Goal: Transaction & Acquisition: Purchase product/service

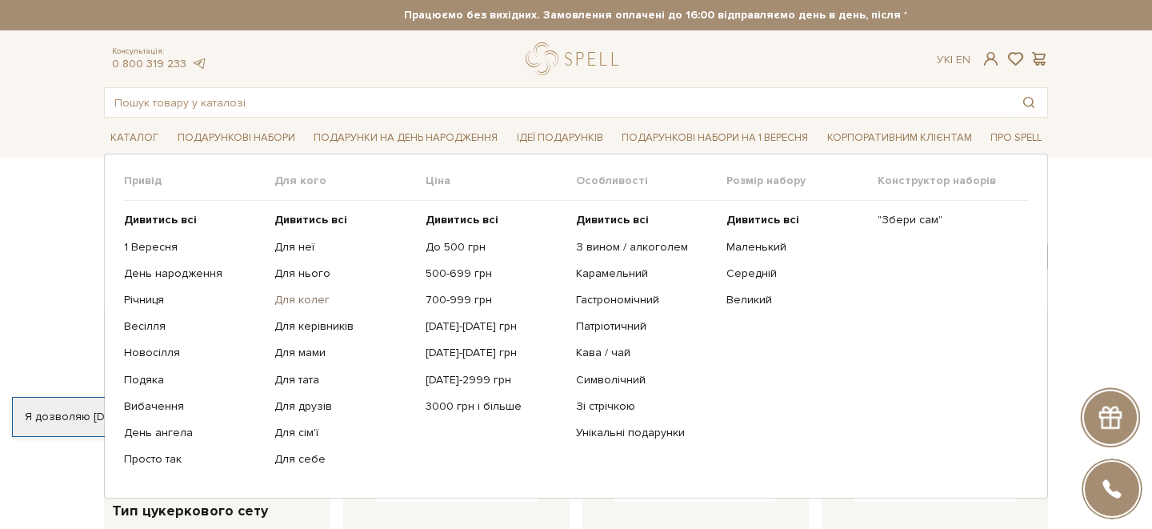
click at [298, 302] on link "Для колег" at bounding box center [343, 300] width 138 height 14
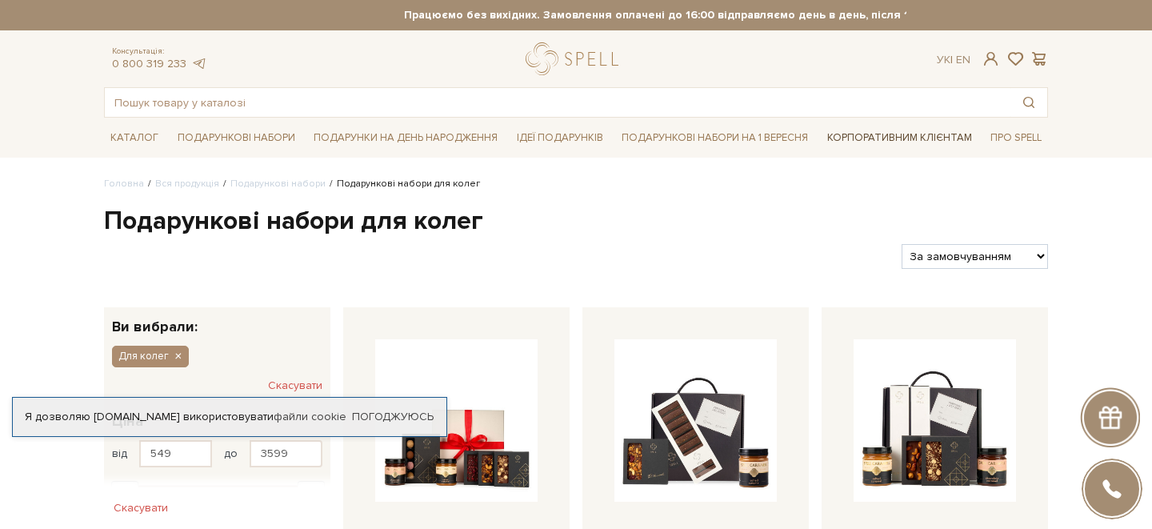
click at [898, 134] on link "Корпоративним клієнтам" at bounding box center [900, 137] width 158 height 27
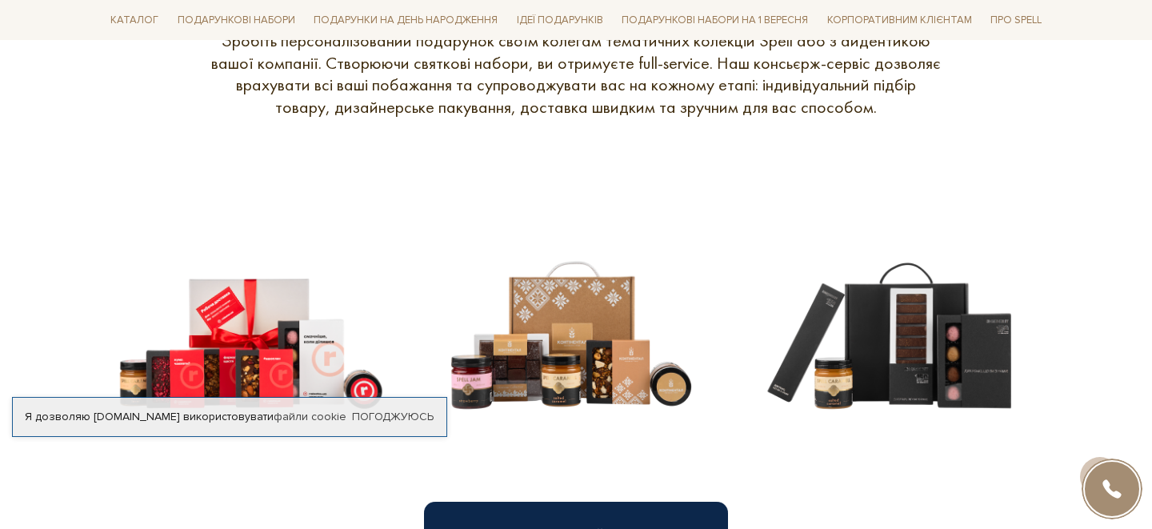
scroll to position [545, 0]
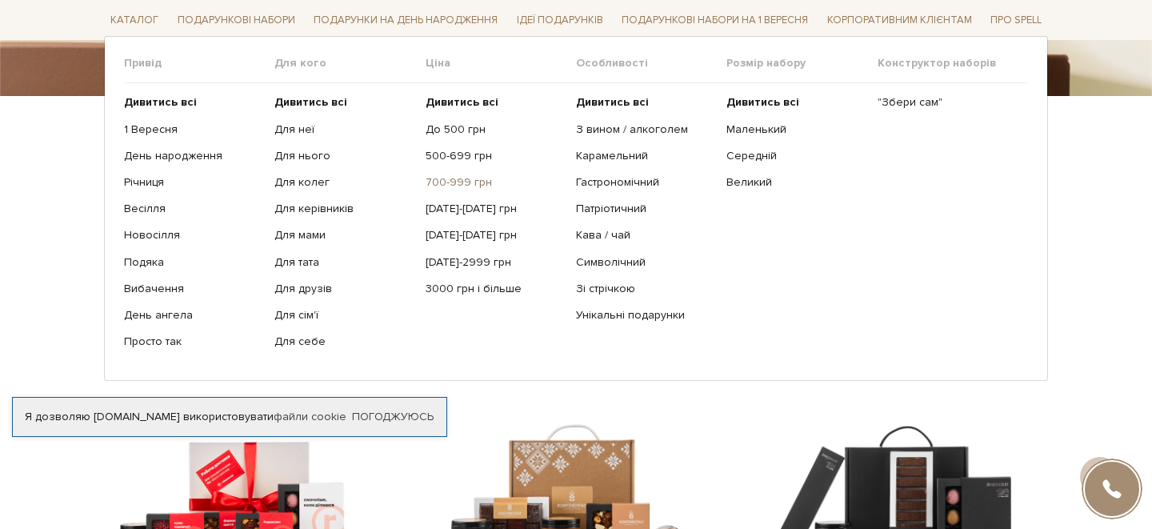
click at [468, 182] on link "700-999 грн" at bounding box center [495, 182] width 138 height 14
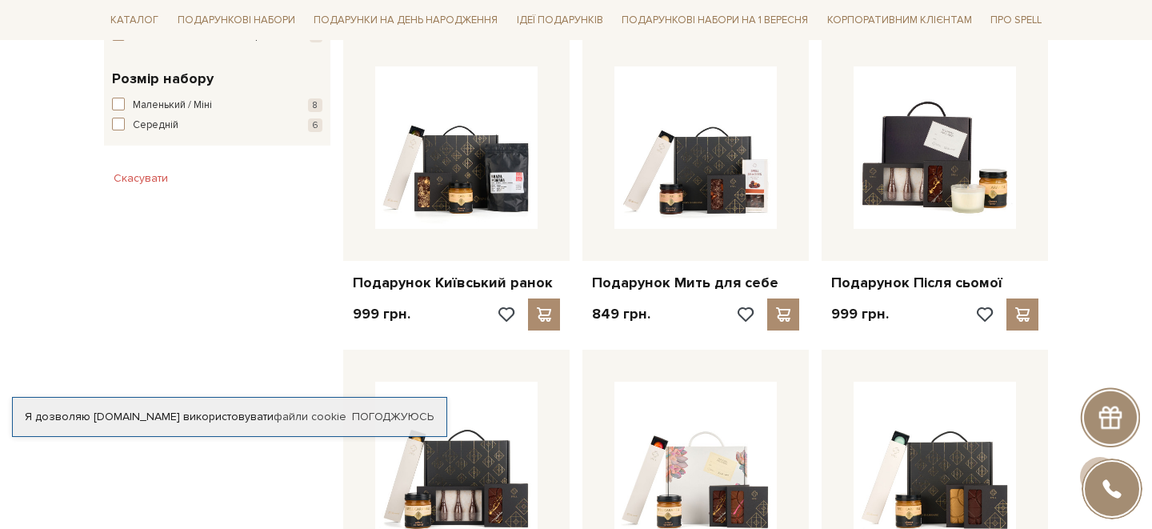
scroll to position [936, 0]
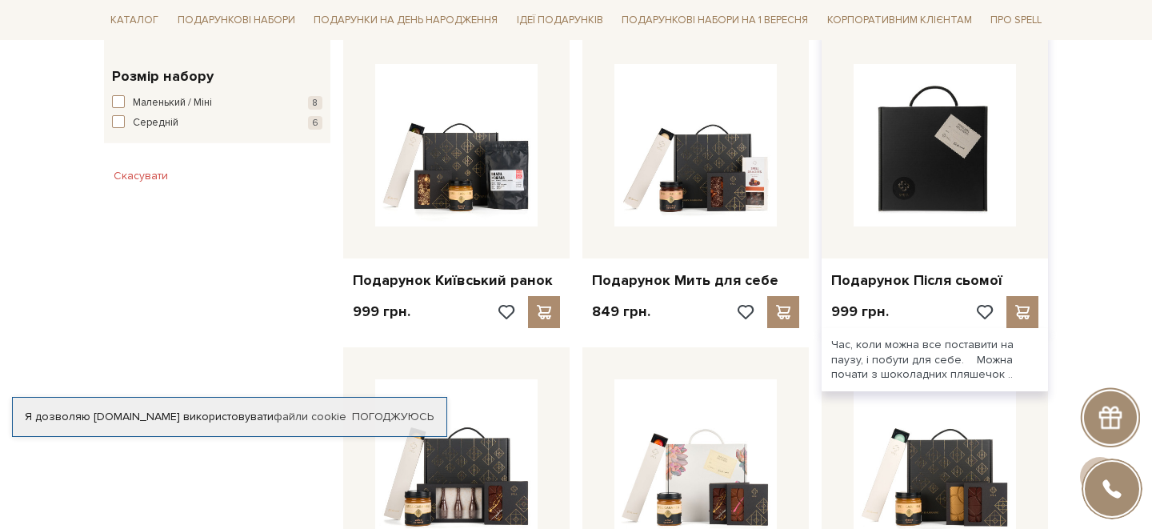
click at [915, 225] on img at bounding box center [934, 145] width 162 height 162
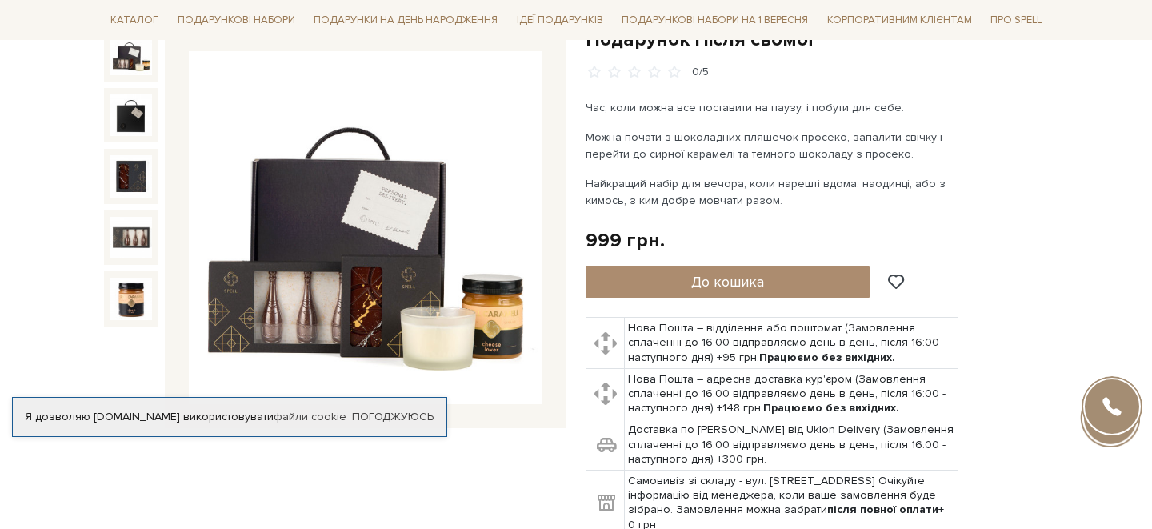
scroll to position [189, 0]
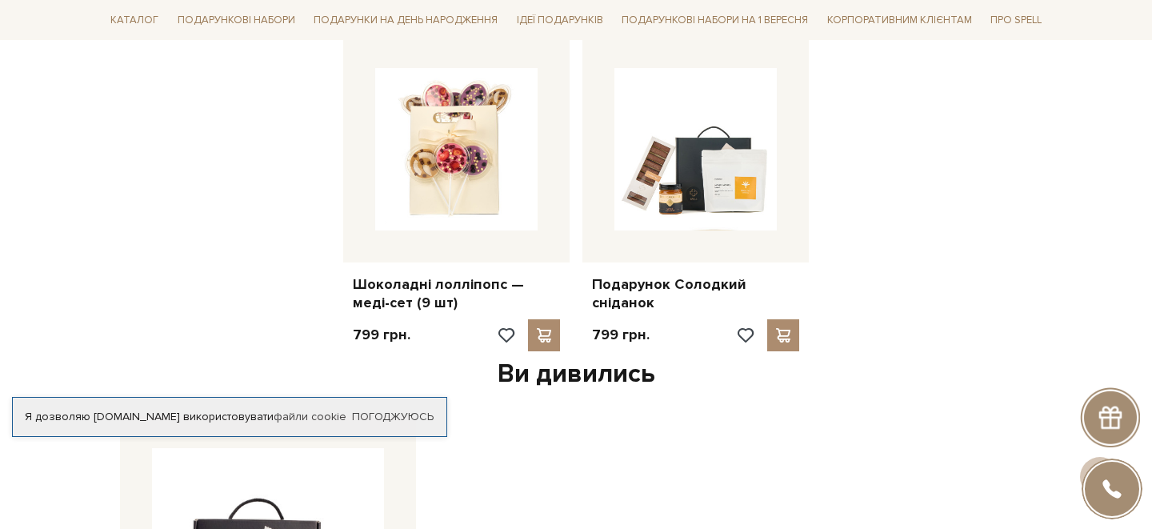
scroll to position [1951, 0]
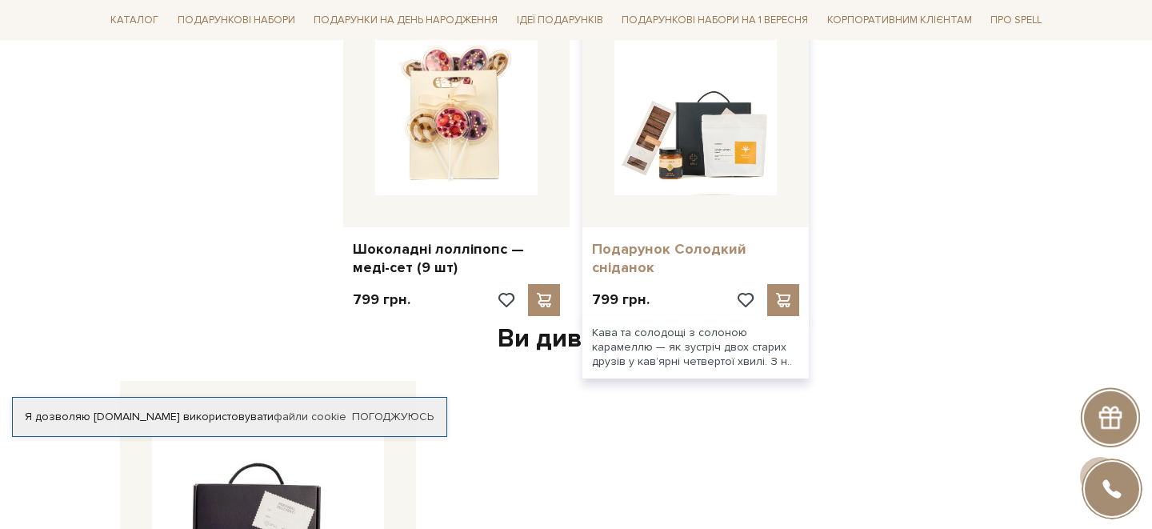
click at [672, 246] on link "Подарунок Солодкий сніданок" at bounding box center [695, 259] width 207 height 38
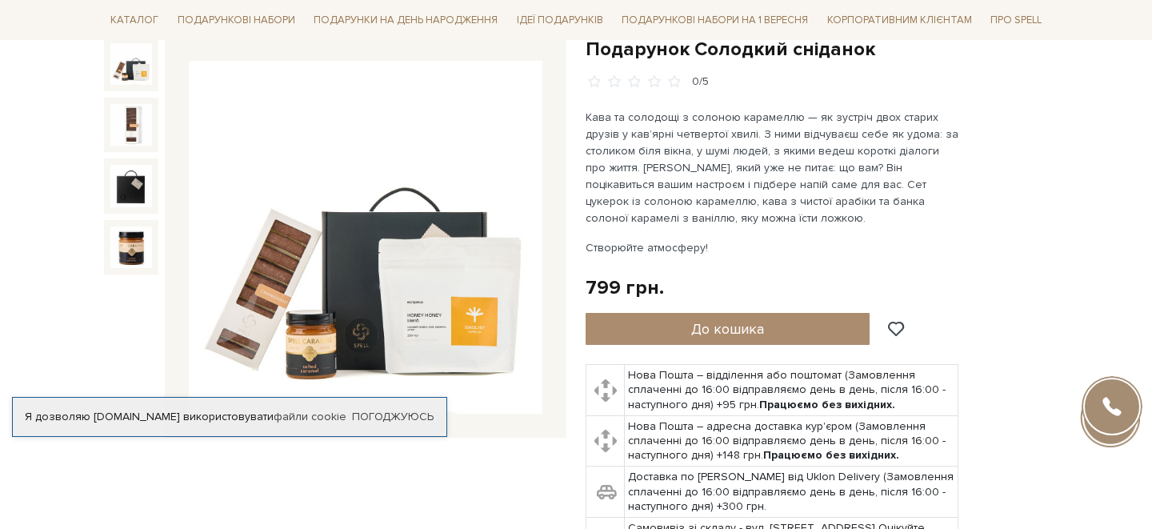
scroll to position [190, 0]
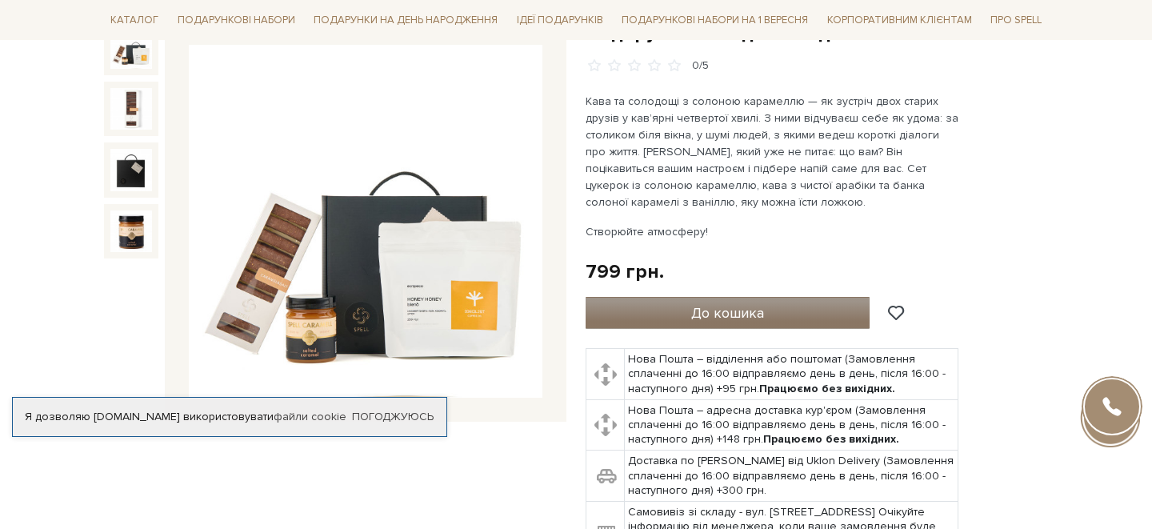
click at [686, 309] on button "До кошика" at bounding box center [727, 313] width 284 height 32
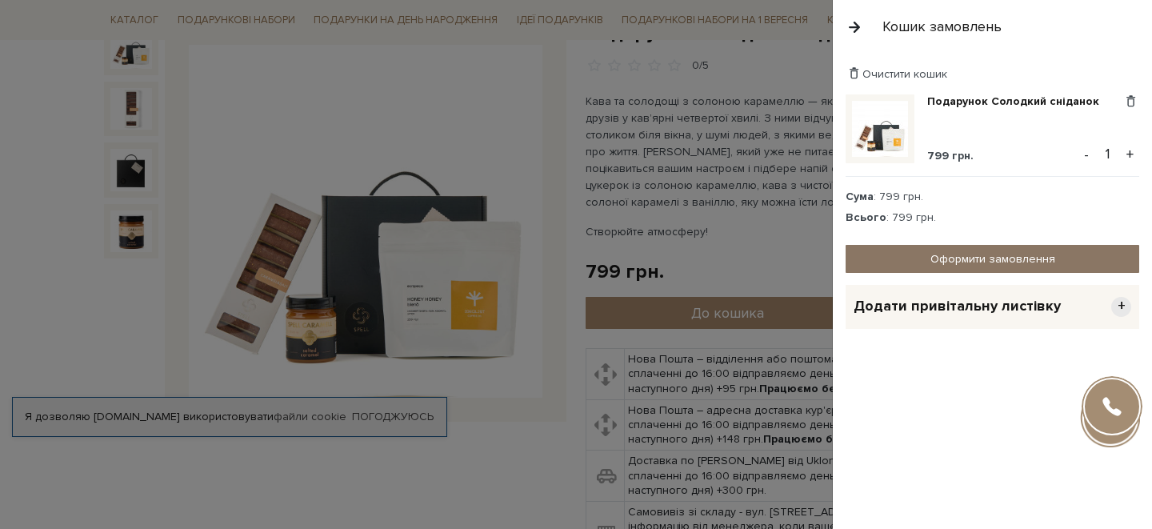
click at [974, 250] on link "Оформити замовлення" at bounding box center [992, 259] width 294 height 28
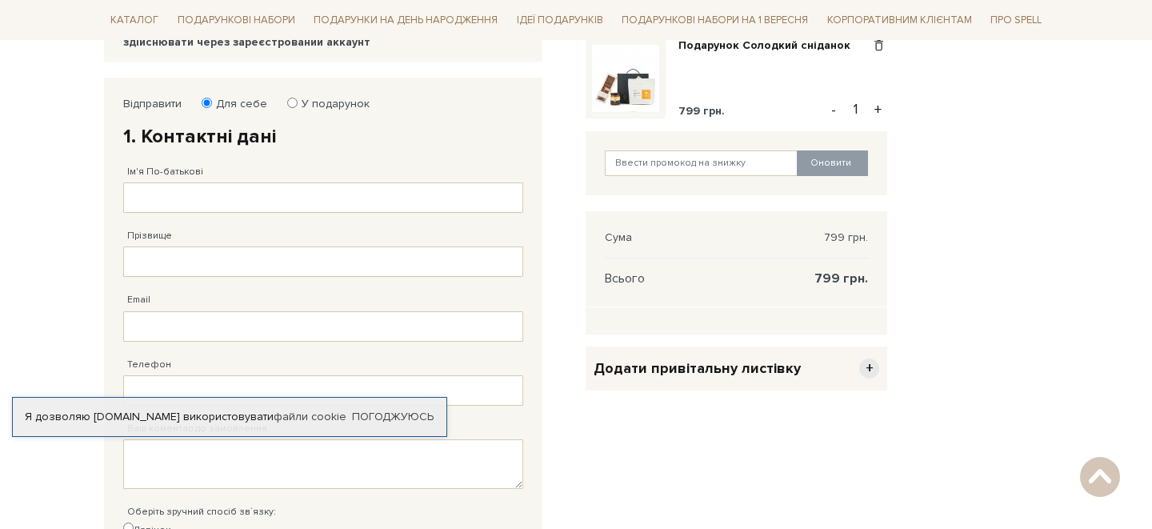
scroll to position [235, 0]
click at [147, 202] on input "Ім'я По-батькові" at bounding box center [323, 197] width 400 height 30
type input "[PERSON_NAME]"
type input "Петровська"
type input "anastasiia.petrovska@gen.tech"
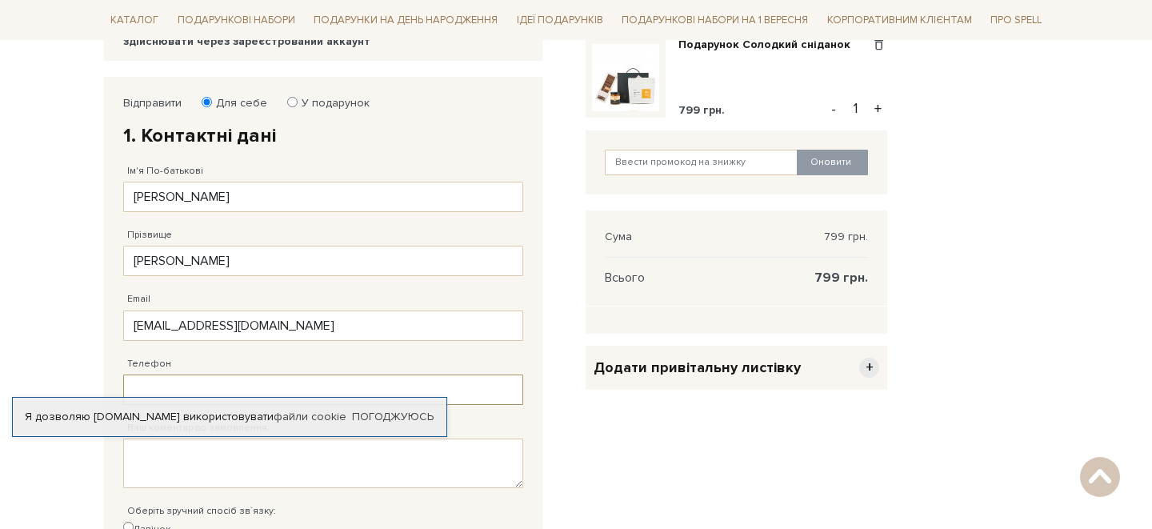
type input "38 (093) 404 27 08"
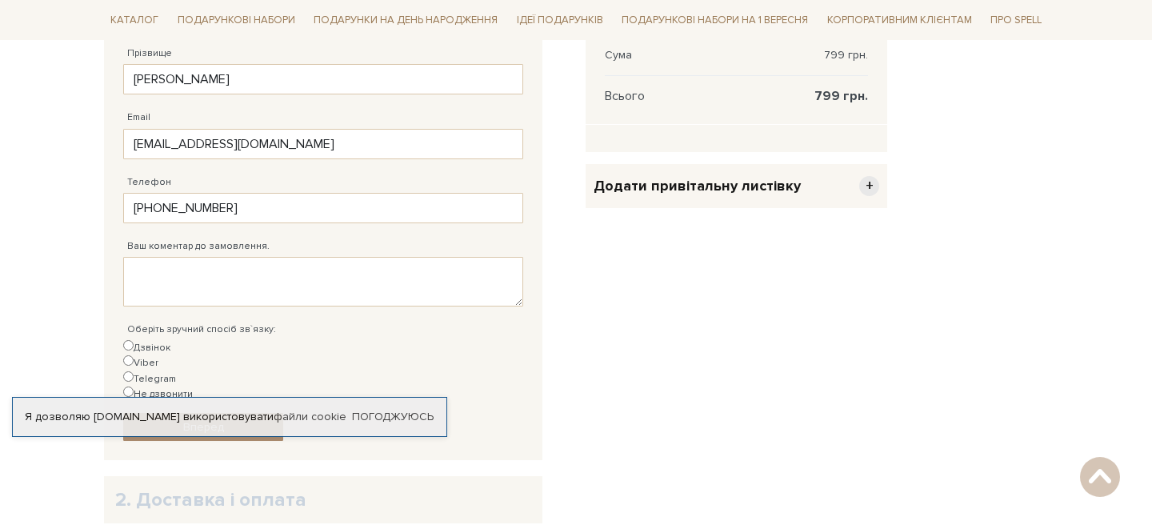
type input "38 (093) 404 27 08"
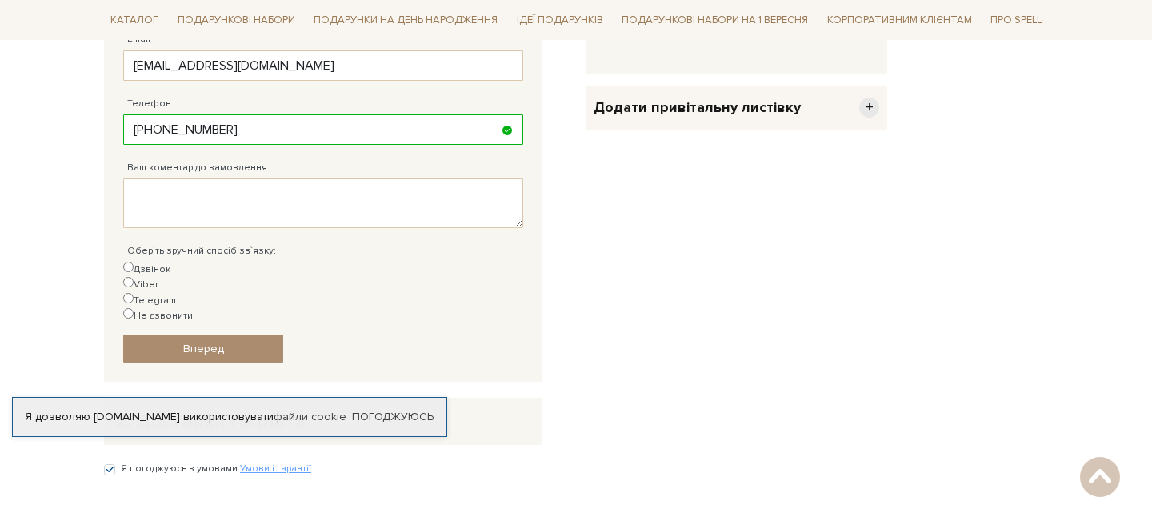
scroll to position [501, 0]
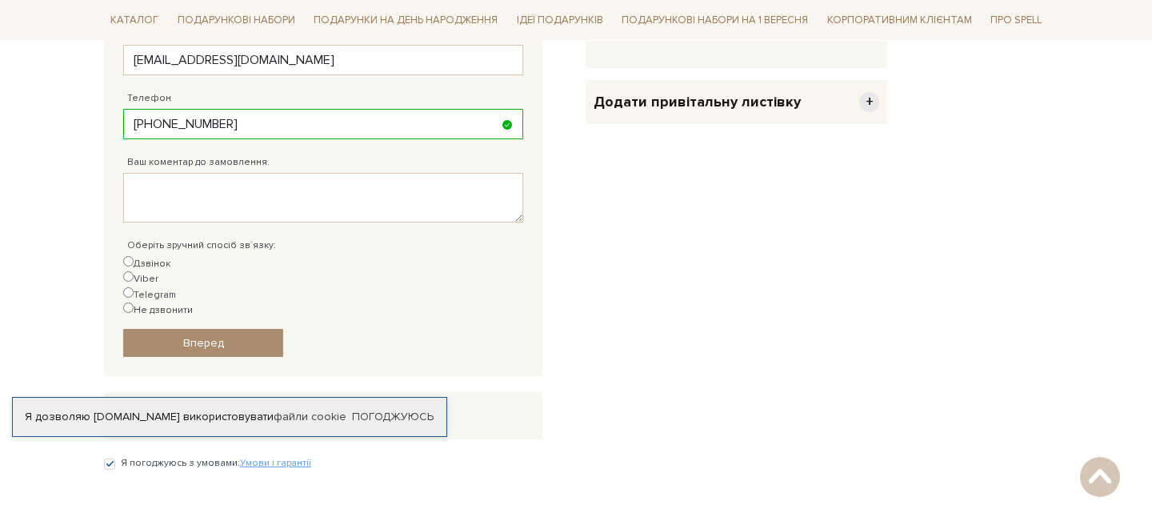
click at [134, 287] on input "Telegram" at bounding box center [128, 292] width 10 height 10
radio input "true"
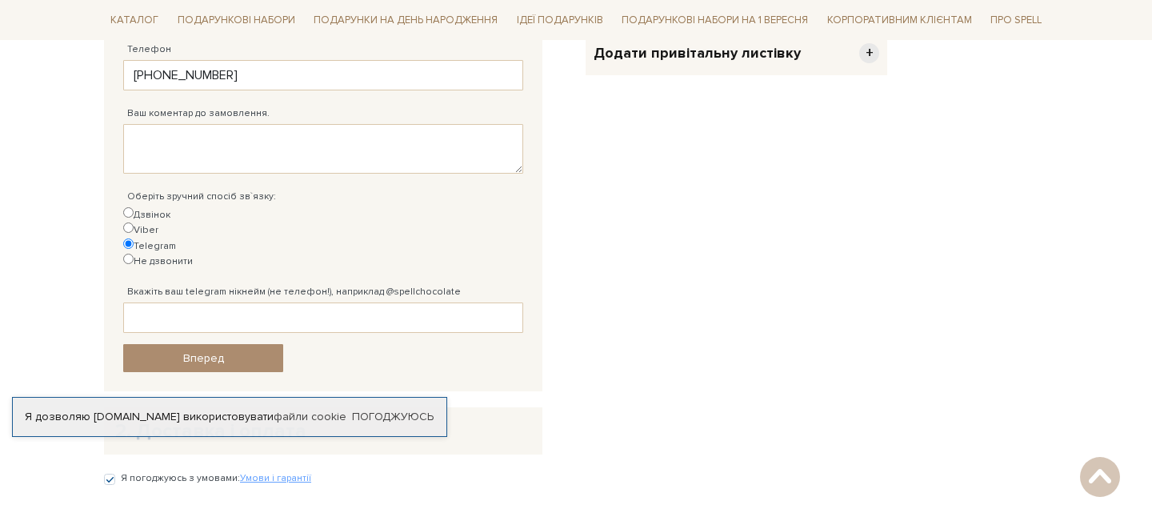
scroll to position [550, 0]
click at [236, 302] on input "Вкажіть ваш telegram нікнейм (не телефон!), наприклад @spellchocolate" at bounding box center [323, 317] width 400 height 30
type input "@petrvsk"
click at [207, 343] on link "Вперед" at bounding box center [203, 357] width 160 height 28
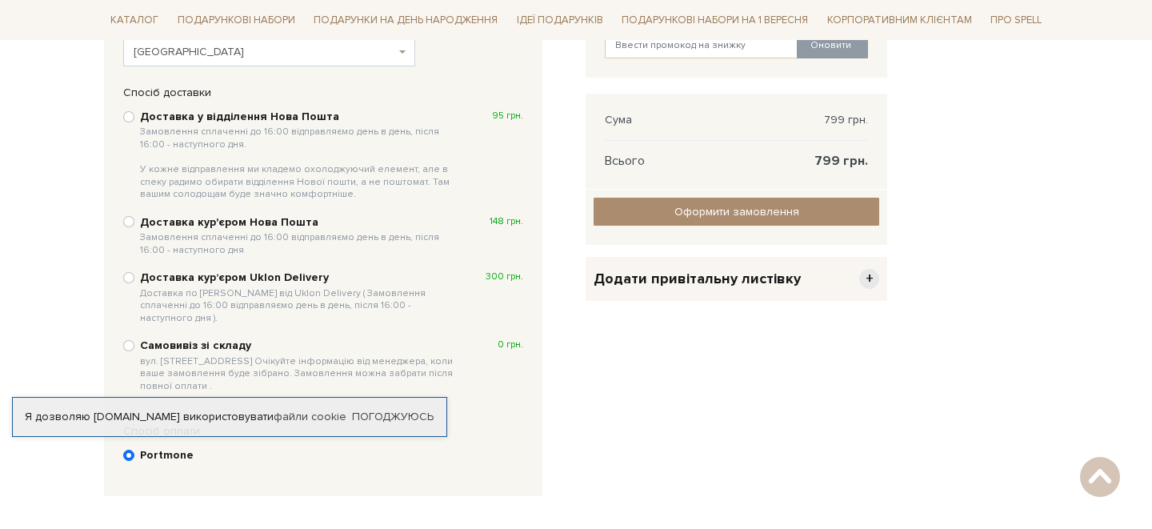
scroll to position [323, 0]
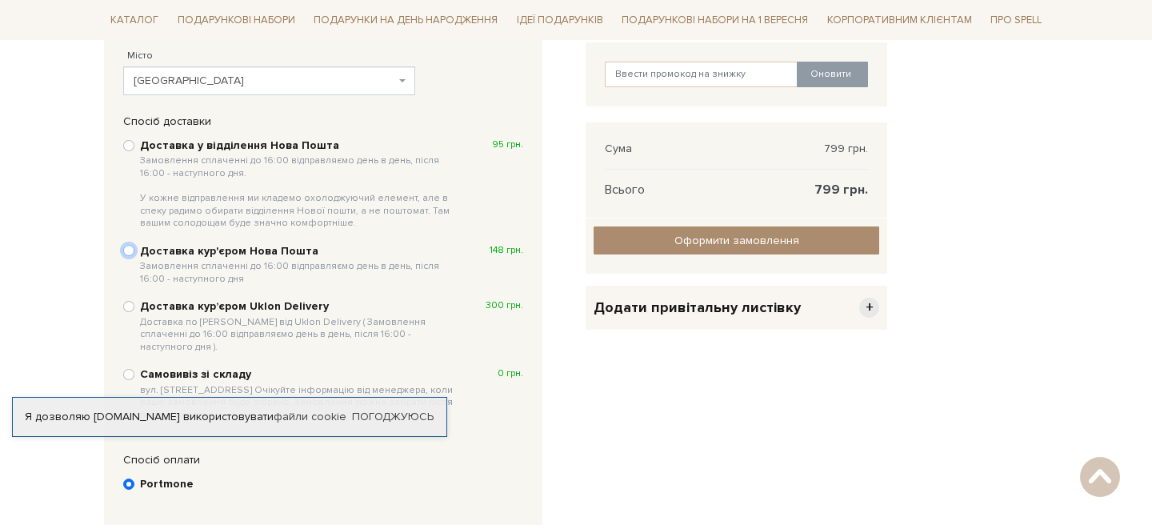
click at [129, 251] on input "Доставка кур'єром Нова Пошта Замовлення сплаченні до 16:00 відправляємо день в …" at bounding box center [128, 250] width 11 height 11
radio input "true"
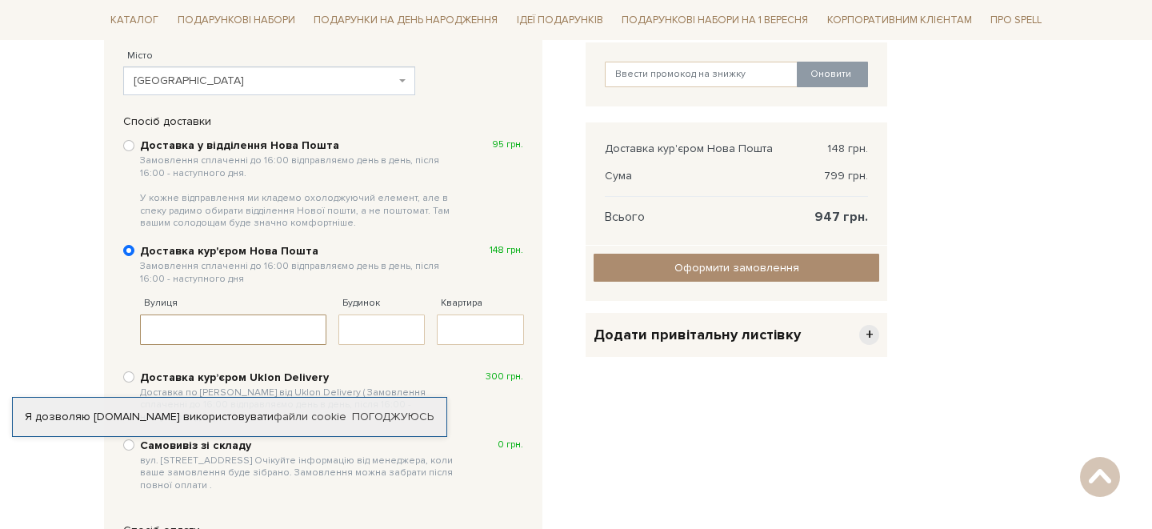
click at [177, 334] on input "Вулиця" at bounding box center [233, 329] width 186 height 30
type input "R"
type input "Кирилівська"
click at [356, 325] on input "Будинок" at bounding box center [381, 329] width 87 height 30
type input "40д"
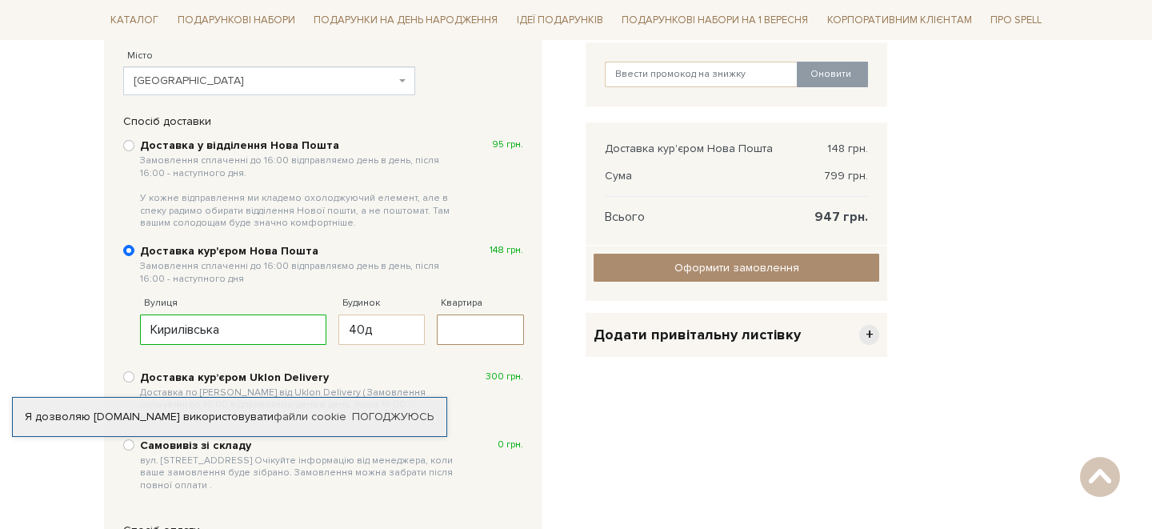
click at [480, 329] on input "Квартира" at bounding box center [480, 329] width 87 height 30
type input "1"
click at [499, 469] on label "Самовивіз зі складу вул. Велика Кільцева, 4-А. Очікуйте інформацію від менеджер…" at bounding box center [331, 465] width 383 height 55
click at [134, 450] on input "Самовивіз зі складу вул. Велика Кільцева, 4-А. Очікуйте інформацію від менеджер…" at bounding box center [128, 444] width 11 height 11
radio input "true"
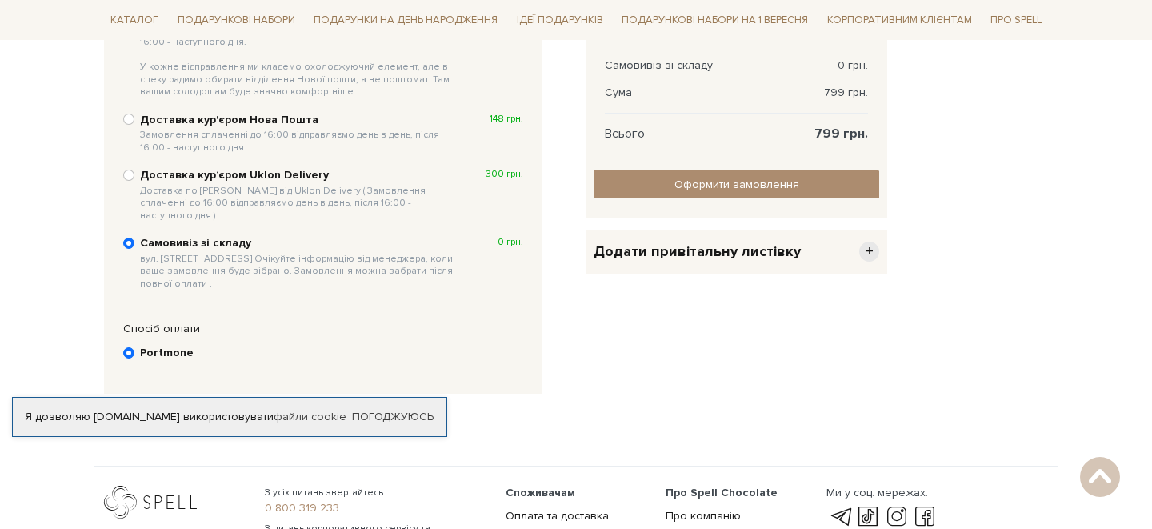
scroll to position [496, 0]
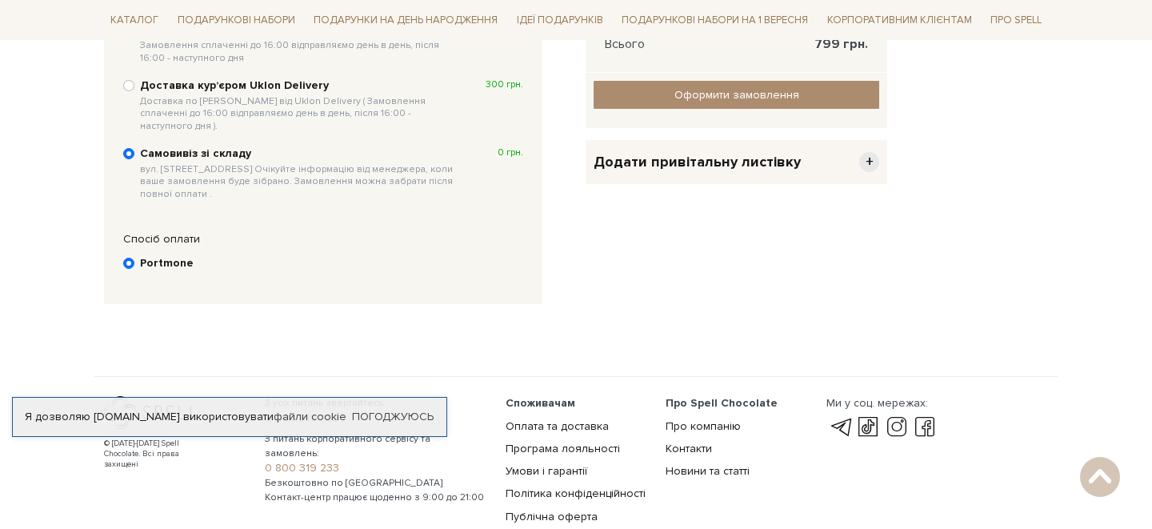
click at [378, 397] on div "Я дозволяю spellchocolate.com використовувати файли cookie Погоджуюсь" at bounding box center [229, 417] width 435 height 40
click at [390, 410] on link "Погоджуюсь" at bounding box center [393, 417] width 82 height 14
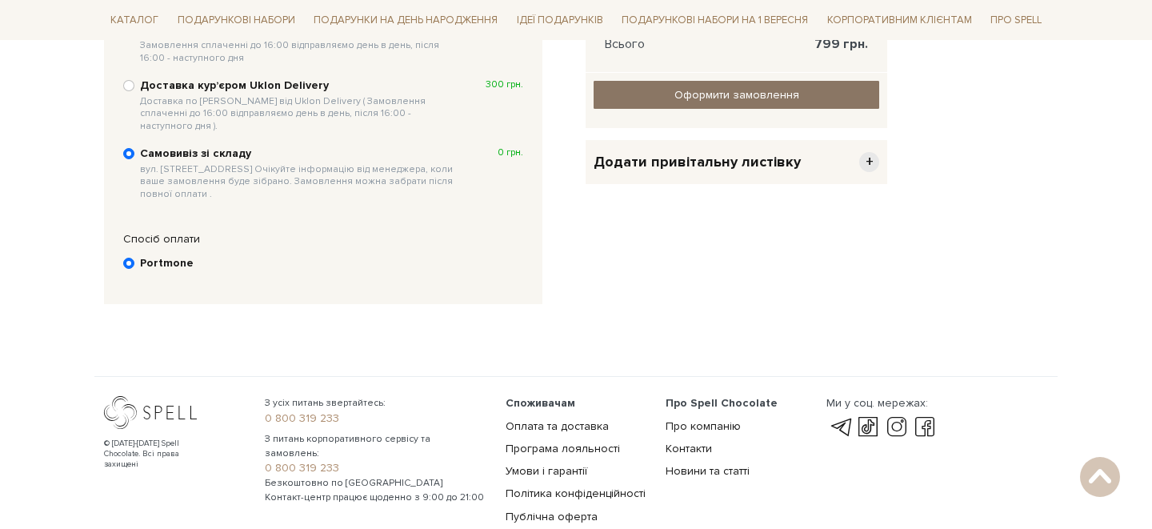
click at [750, 94] on input "Оформити замовлення" at bounding box center [736, 95] width 286 height 28
